Goal: Find specific page/section: Find specific page/section

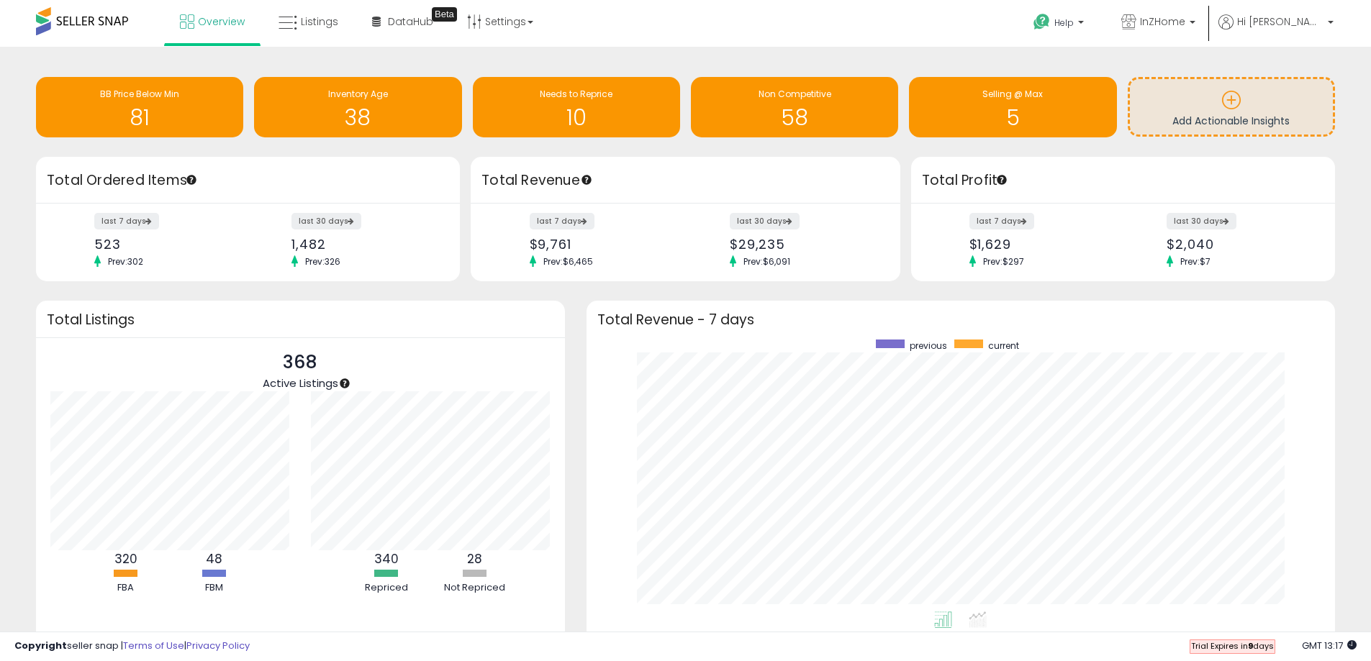
scroll to position [272, 720]
click at [320, 29] on link "Listings" at bounding box center [308, 21] width 81 height 43
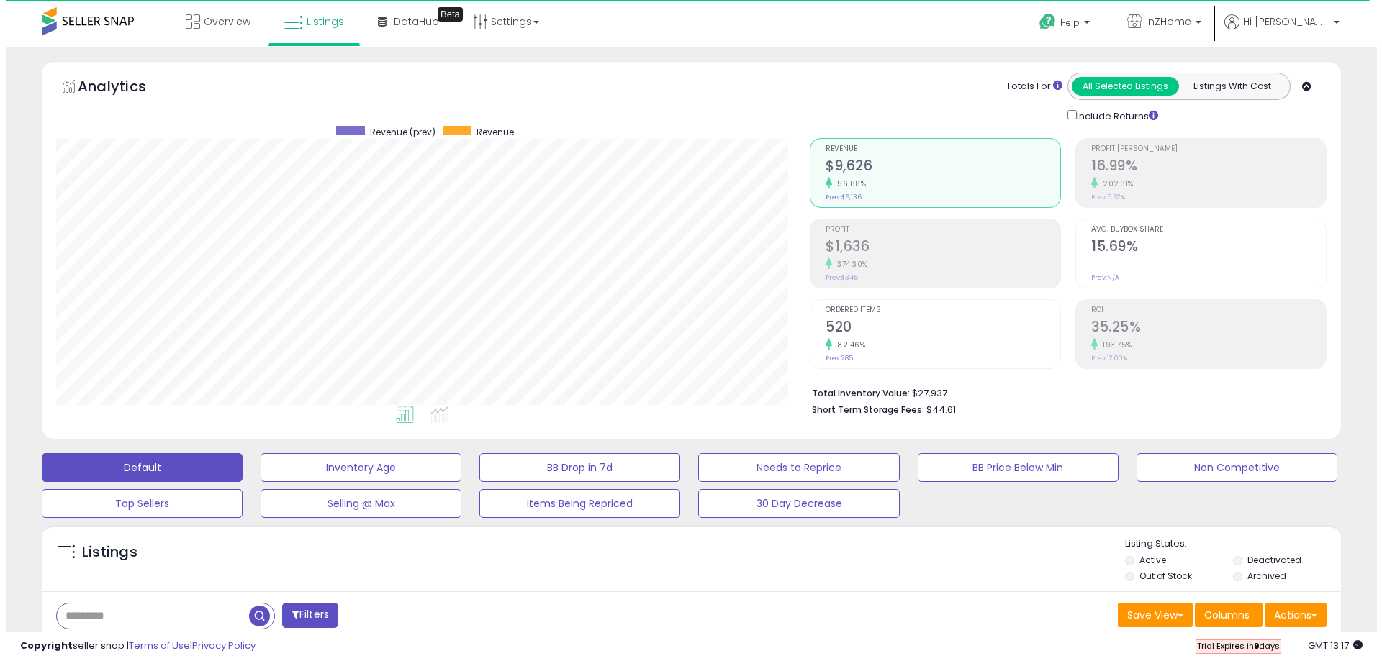
scroll to position [295, 754]
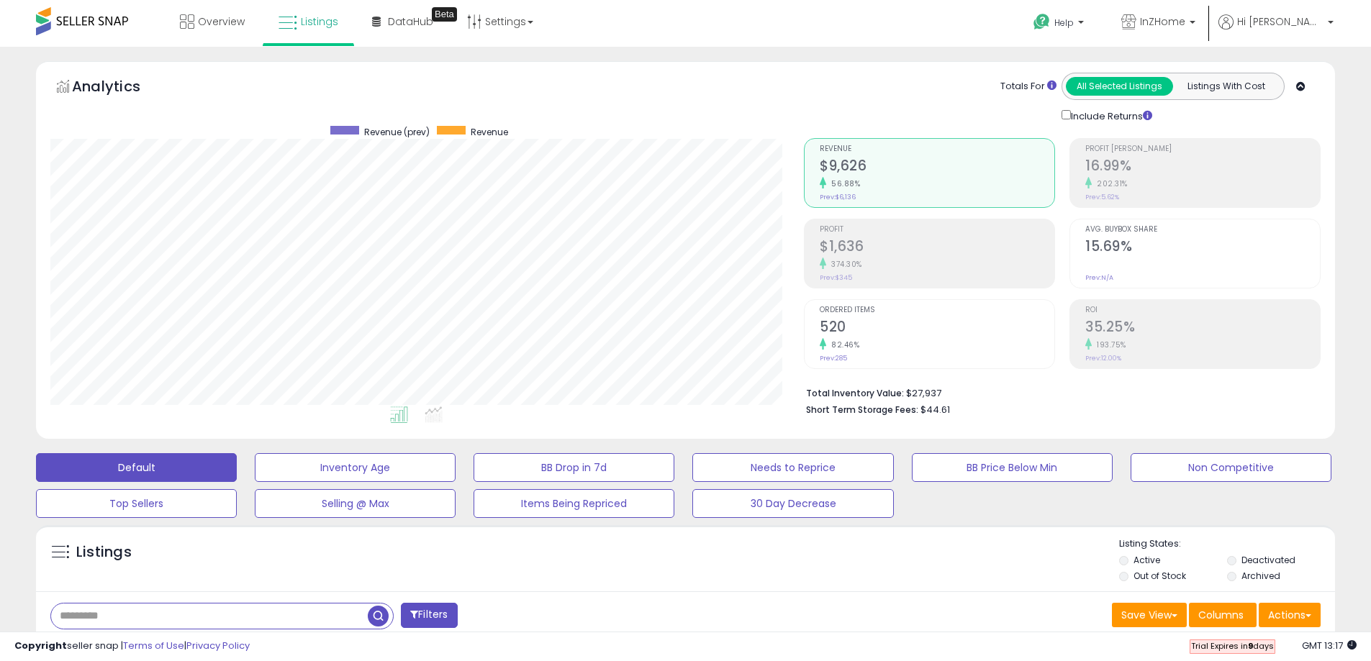
click at [149, 613] on input "text" at bounding box center [209, 616] width 317 height 25
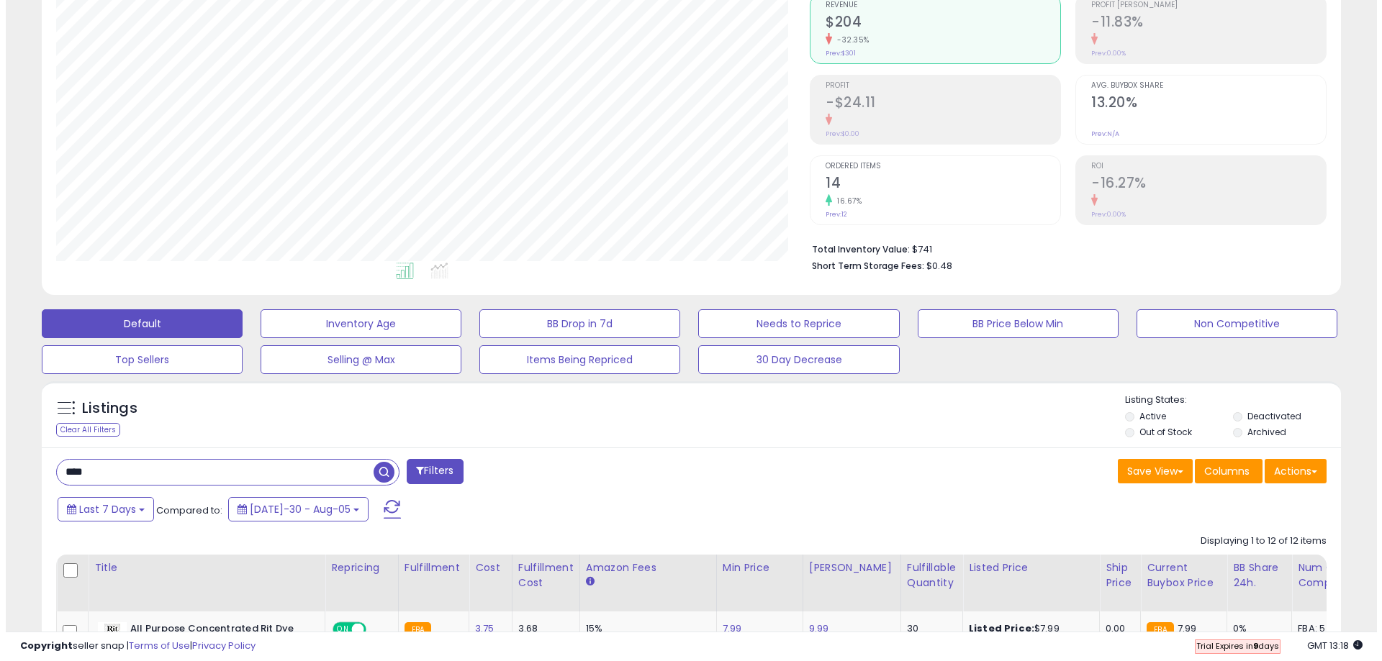
scroll to position [295, 754]
type input "**********"
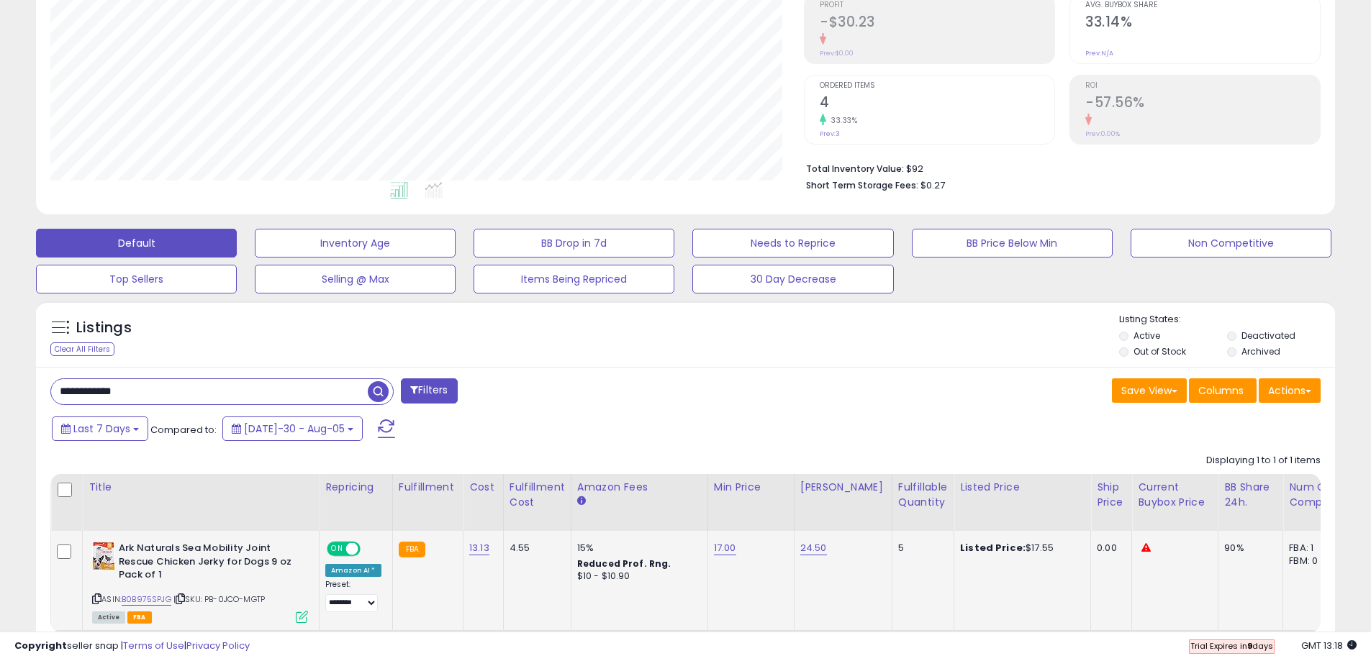
scroll to position [0, 0]
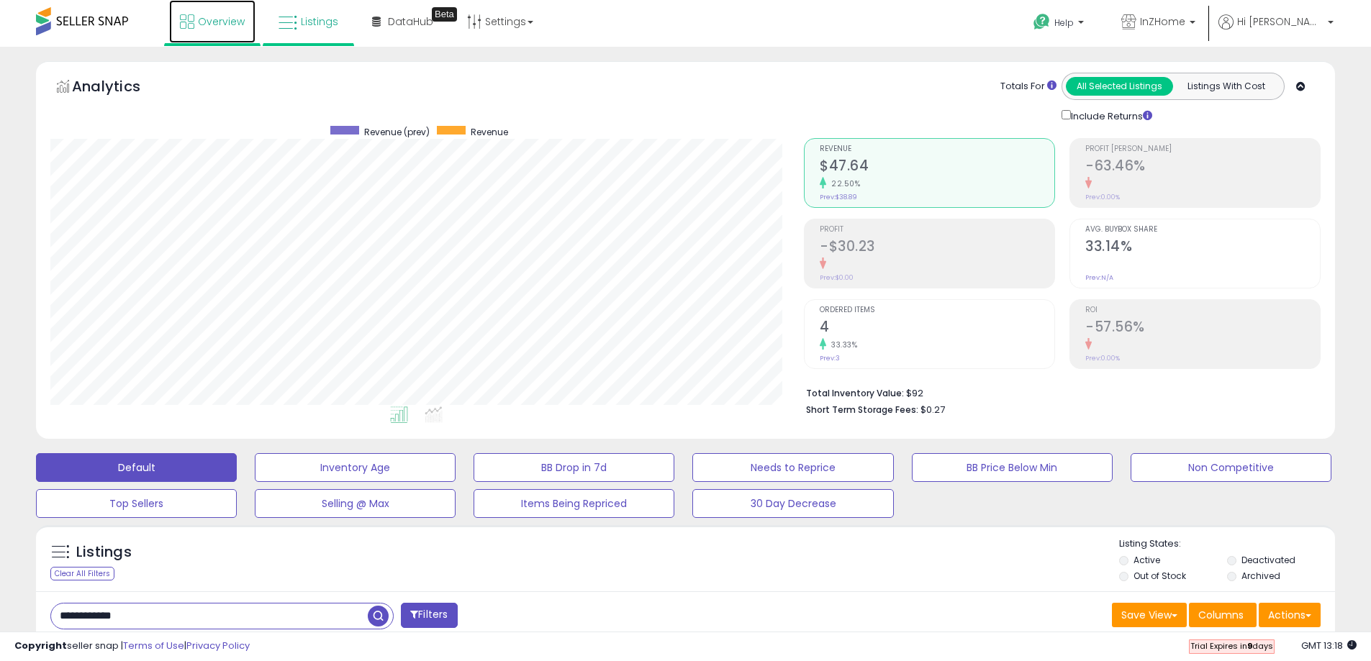
click at [220, 31] on link "Overview" at bounding box center [212, 21] width 86 height 43
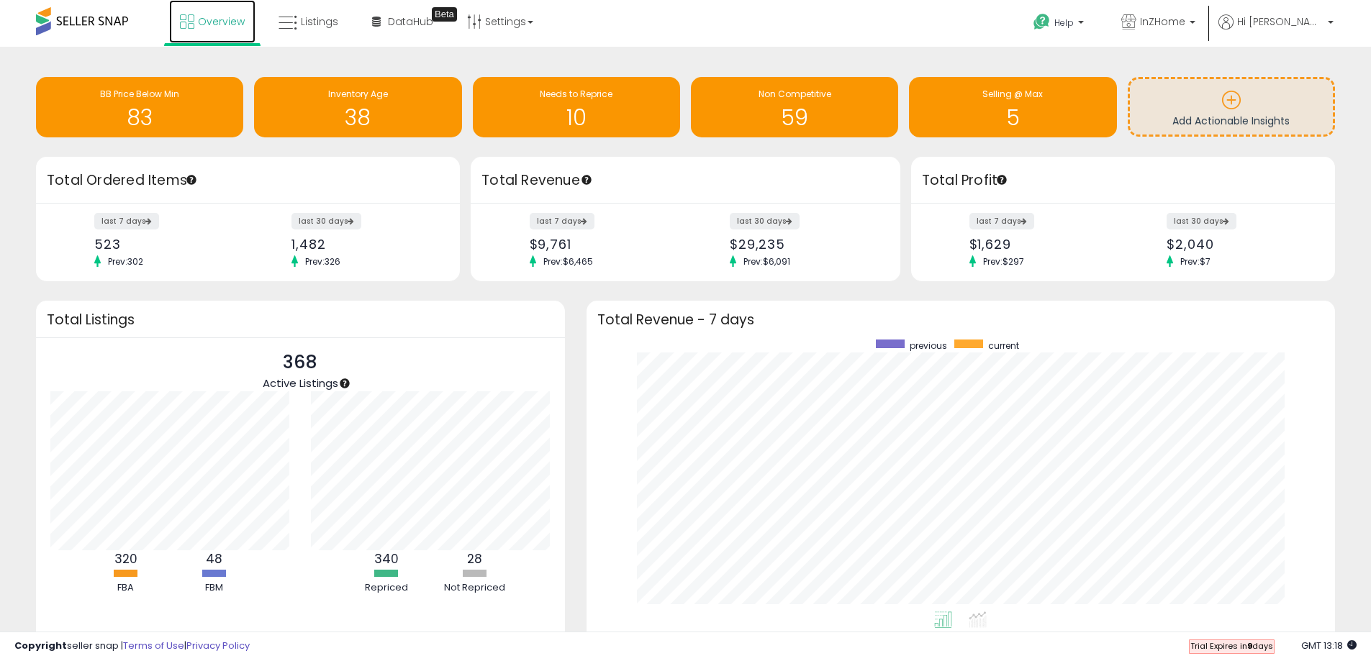
click at [210, 26] on span "Overview" at bounding box center [221, 21] width 47 height 14
